Goal: Navigation & Orientation: Find specific page/section

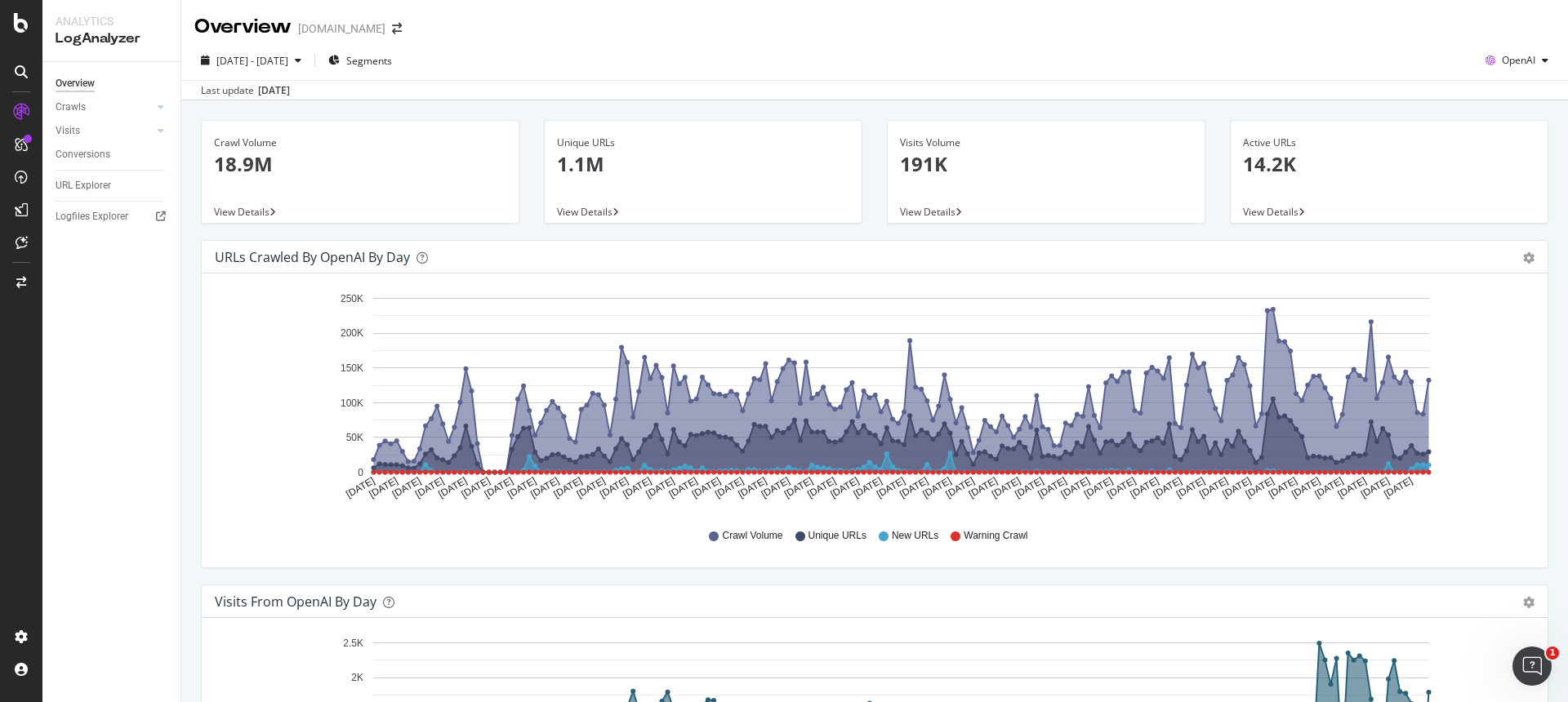
scroll to position [384, 0]
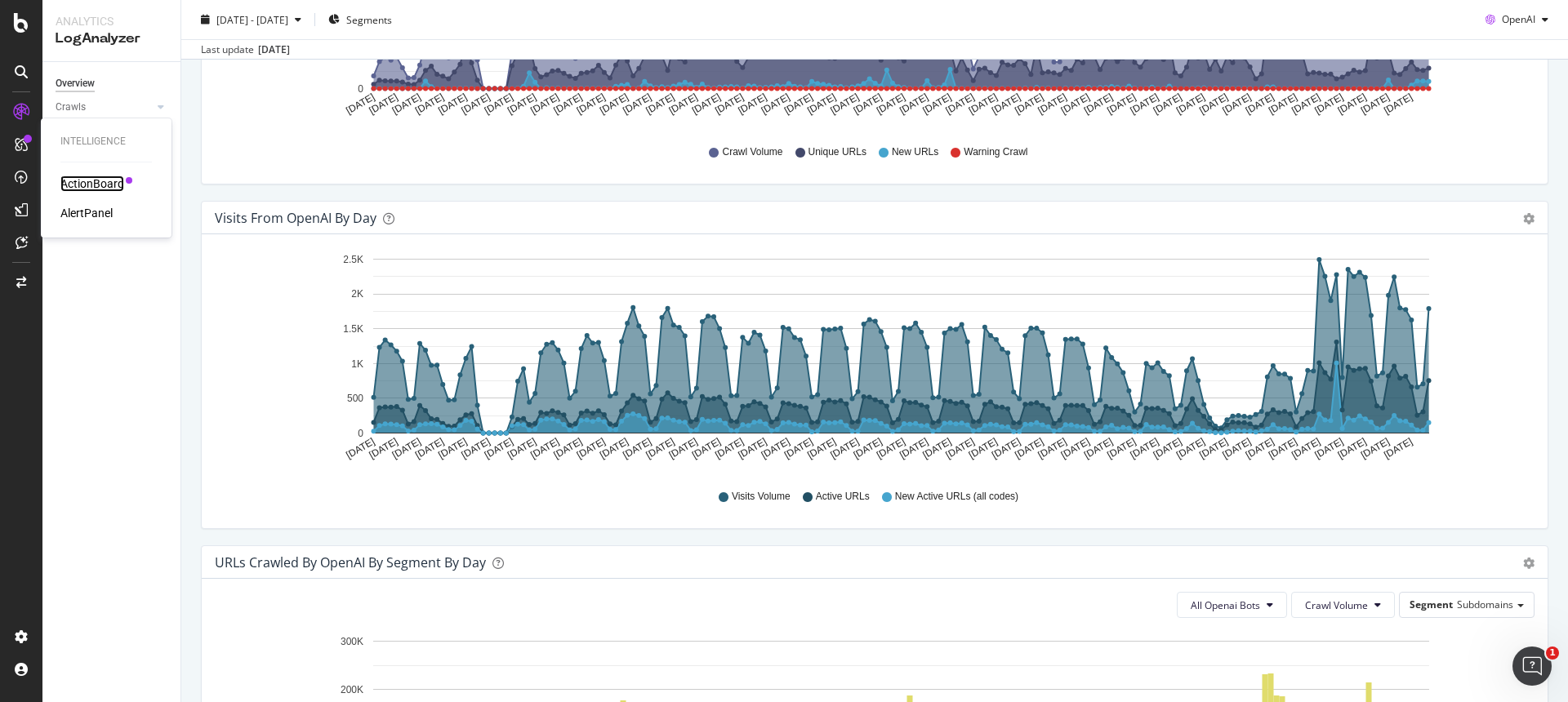
click at [101, 177] on div "ActionBoard" at bounding box center [92, 184] width 63 height 17
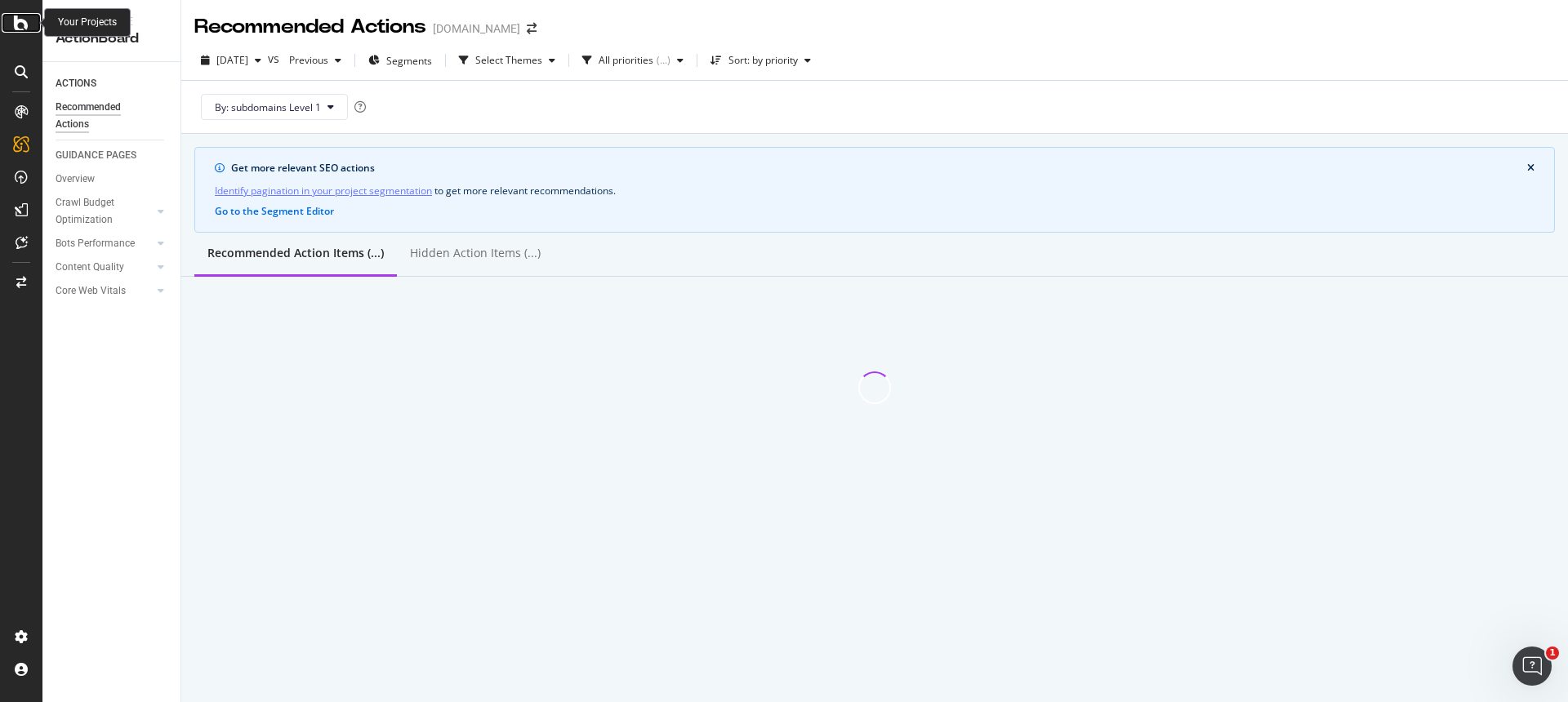
click at [24, 23] on icon at bounding box center [22, 23] width 15 height 20
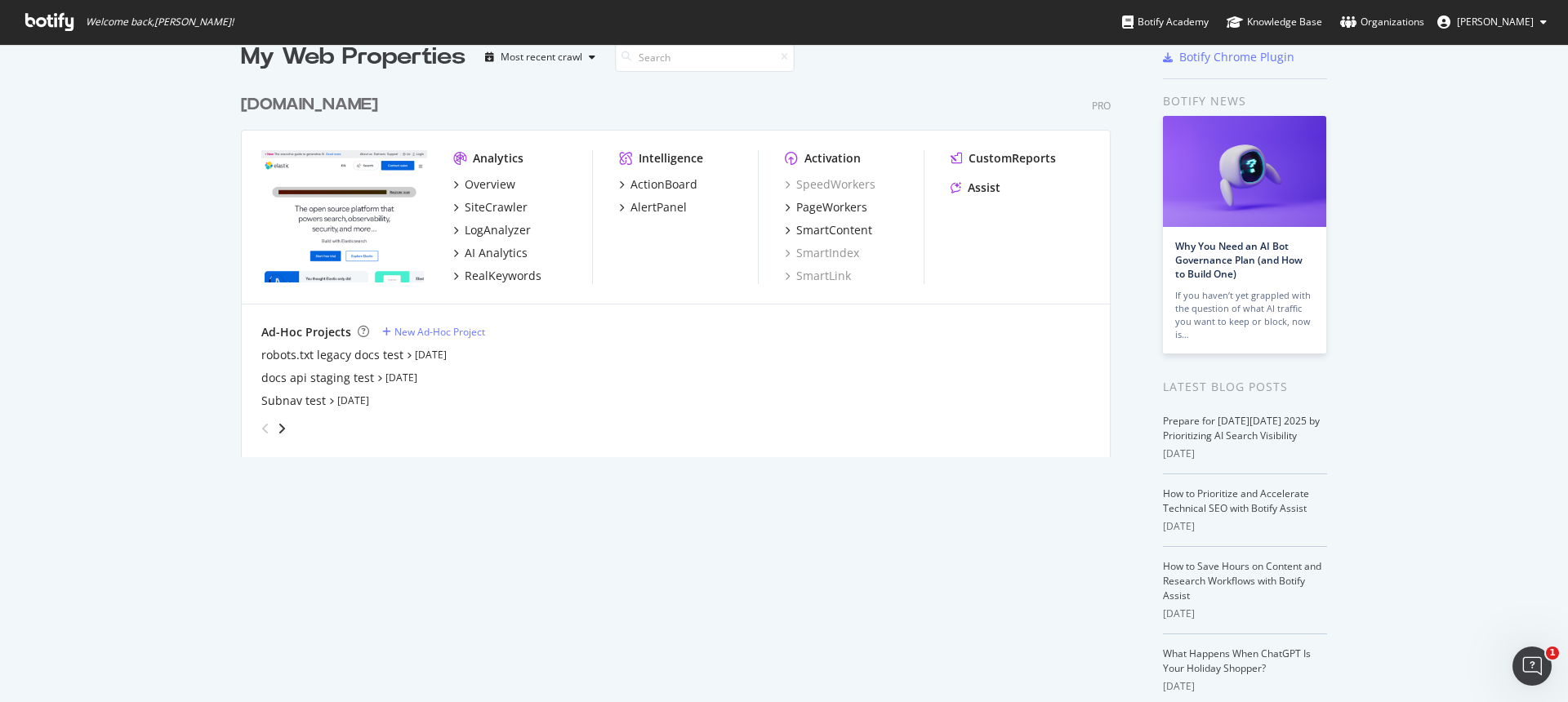
scroll to position [107, 0]
